Goal: Task Accomplishment & Management: Use online tool/utility

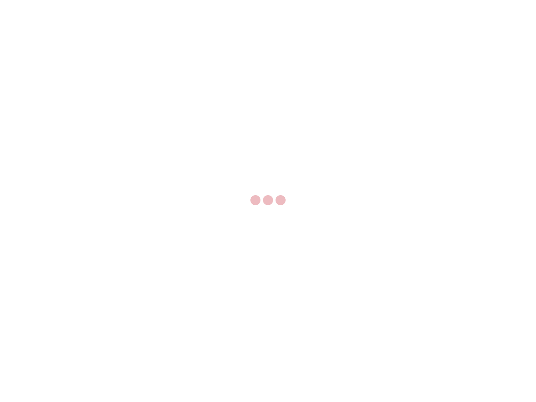
select select "US"
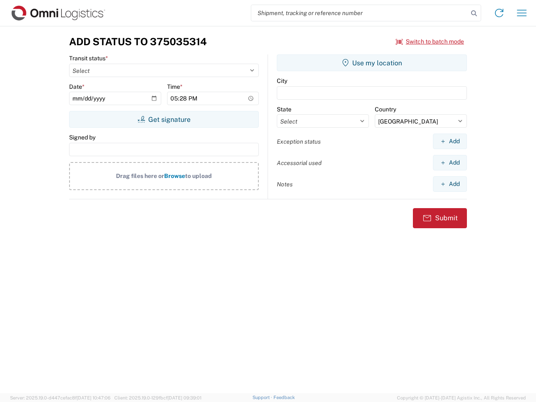
click at [359, 13] on input "search" at bounding box center [359, 13] width 217 height 16
click at [474, 13] on icon at bounding box center [474, 14] width 12 height 12
click at [499, 13] on icon at bounding box center [498, 12] width 13 height 13
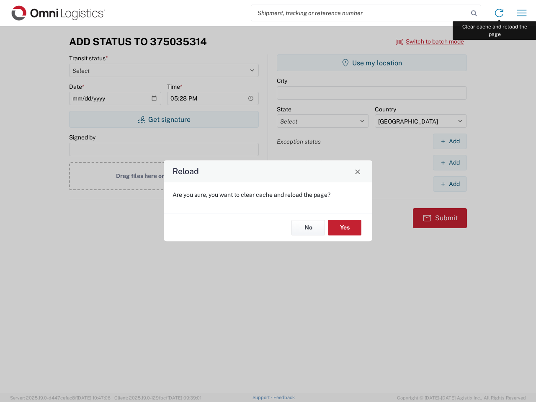
click at [521, 13] on div "Reload Are you sure, you want to clear cache and reload the page? No Yes" at bounding box center [268, 201] width 536 height 402
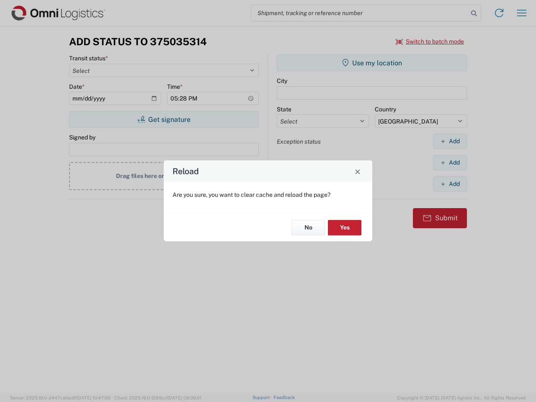
click at [430, 41] on div "Reload Are you sure, you want to clear cache and reload the page? No Yes" at bounding box center [268, 201] width 536 height 402
click at [164, 119] on div "Reload Are you sure, you want to clear cache and reload the page? No Yes" at bounding box center [268, 201] width 536 height 402
click at [372, 63] on div "Reload Are you sure, you want to clear cache and reload the page? No Yes" at bounding box center [268, 201] width 536 height 402
click at [449, 141] on div "Reload Are you sure, you want to clear cache and reload the page? No Yes" at bounding box center [268, 201] width 536 height 402
click at [449, 162] on div "Reload Are you sure, you want to clear cache and reload the page? No Yes" at bounding box center [268, 201] width 536 height 402
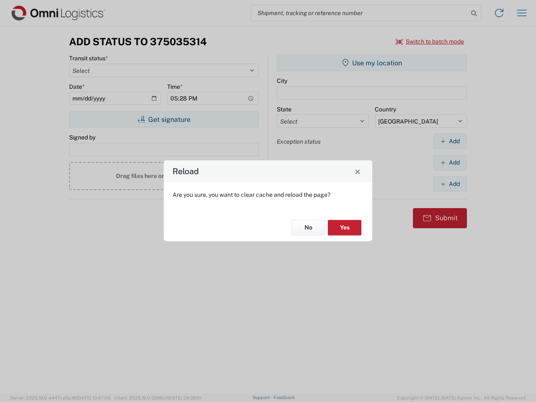
click at [449, 184] on div "Reload Are you sure, you want to clear cache and reload the page? No Yes" at bounding box center [268, 201] width 536 height 402
